Goal: Information Seeking & Learning: Learn about a topic

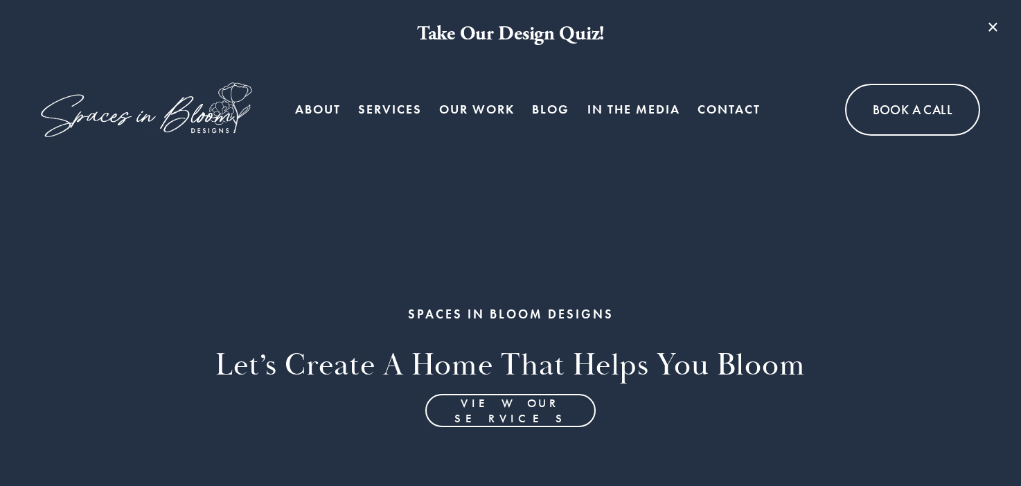
click at [555, 107] on link "Blog" at bounding box center [550, 110] width 37 height 28
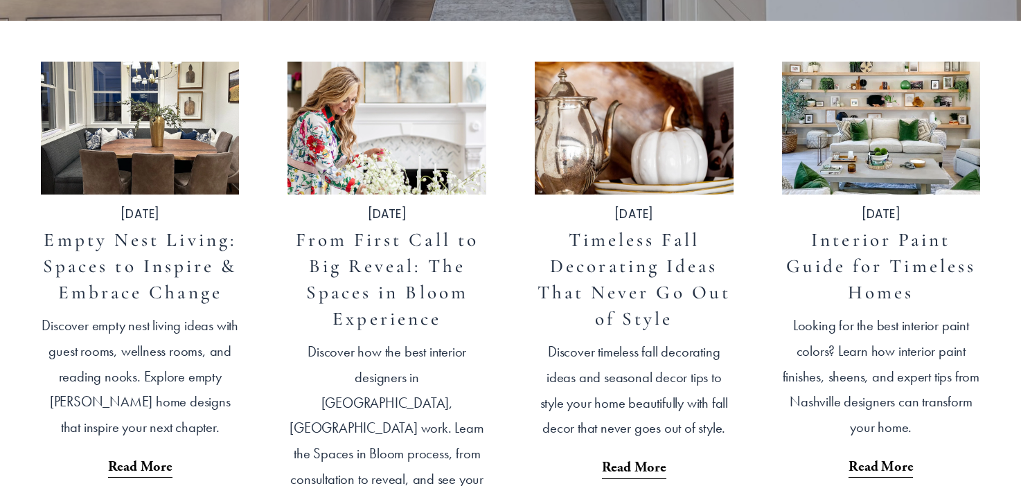
scroll to position [477, 0]
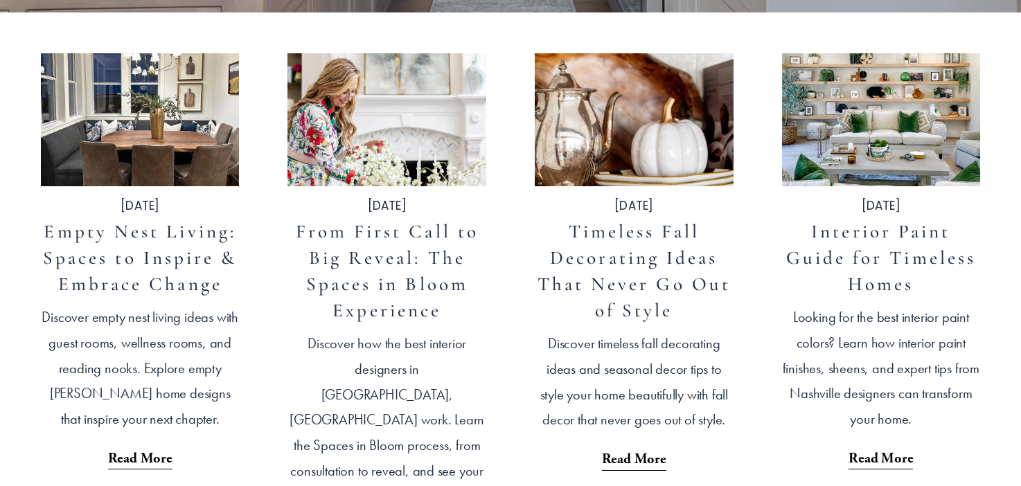
click at [138, 287] on link "Empty Nest Living: Spaces to Inspire & Embrace Change" at bounding box center [140, 257] width 195 height 75
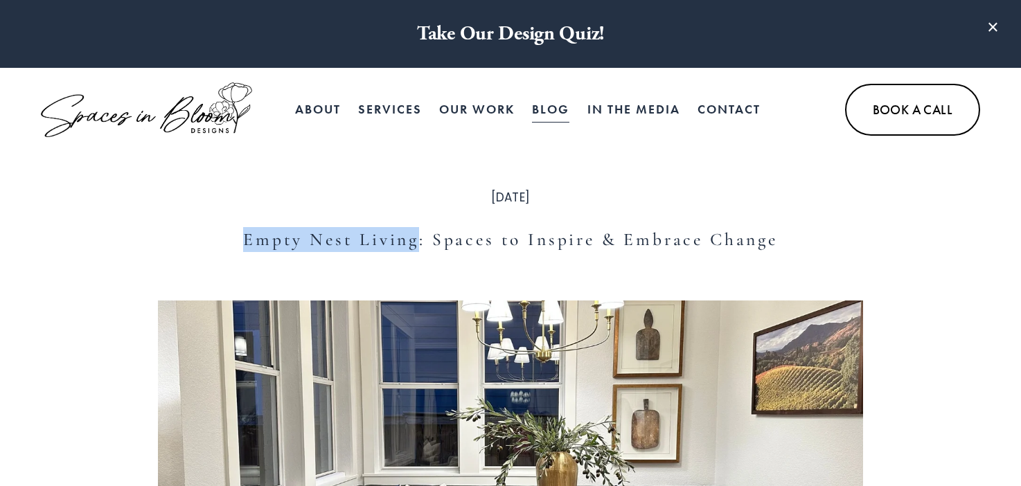
drag, startPoint x: 418, startPoint y: 241, endPoint x: 225, endPoint y: 243, distance: 193.3
click at [225, 243] on h1 "Empty Nest Living: Spaces to Inspire & Embrace Change" at bounding box center [510, 239] width 704 height 25
copy h1 "Empty Nest Living"
